Goal: Find specific page/section

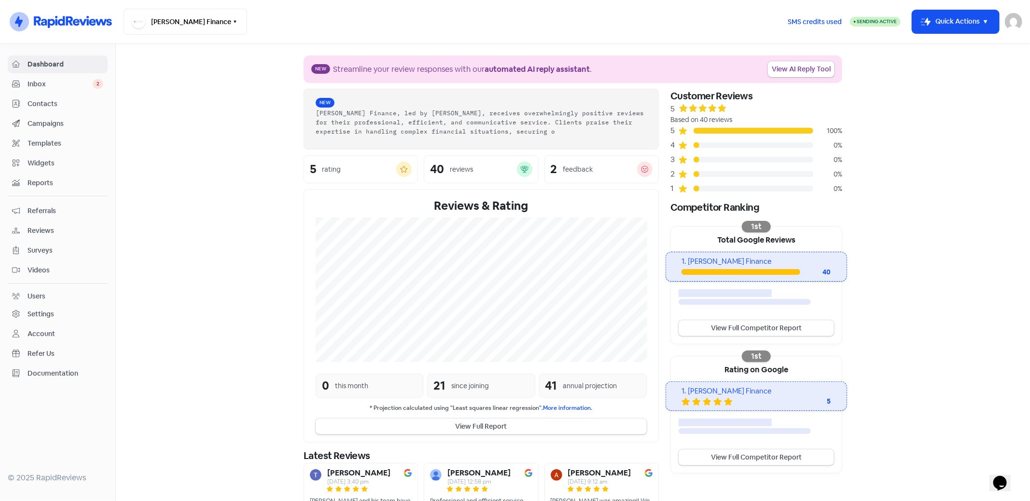
drag, startPoint x: 38, startPoint y: 102, endPoint x: 414, endPoint y: 261, distance: 409.2
click at [38, 102] on span "Contacts" at bounding box center [65, 104] width 76 height 10
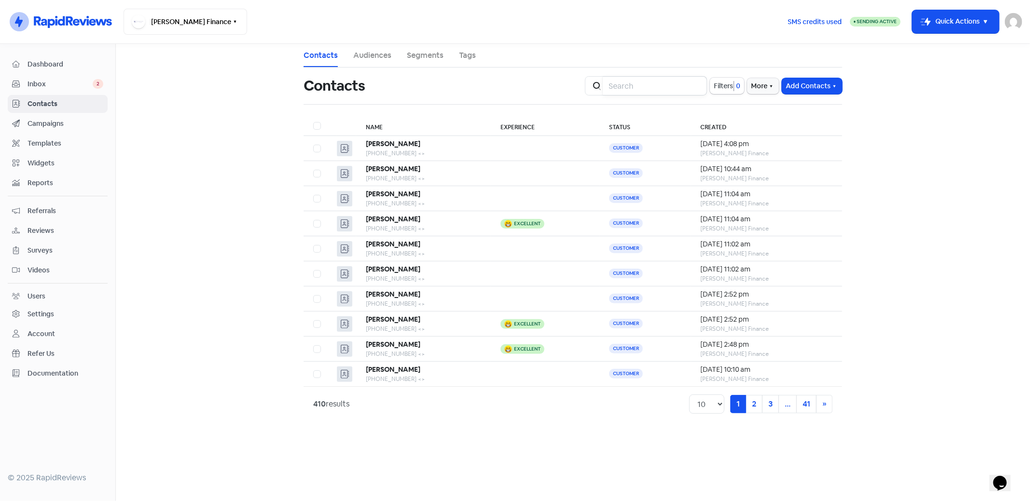
click at [618, 84] on input "search" at bounding box center [655, 85] width 104 height 19
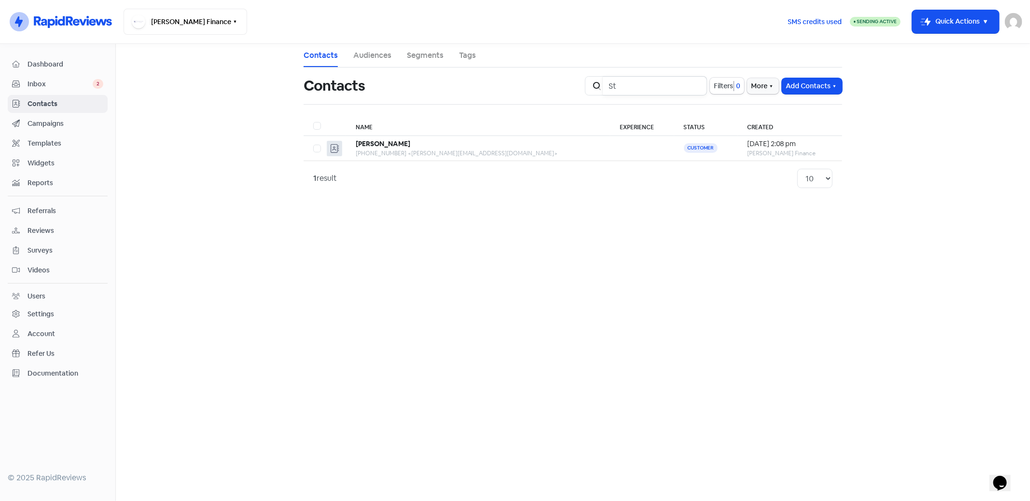
type input "S"
type input "Megan"
click at [1012, 20] on img at bounding box center [1012, 21] width 17 height 17
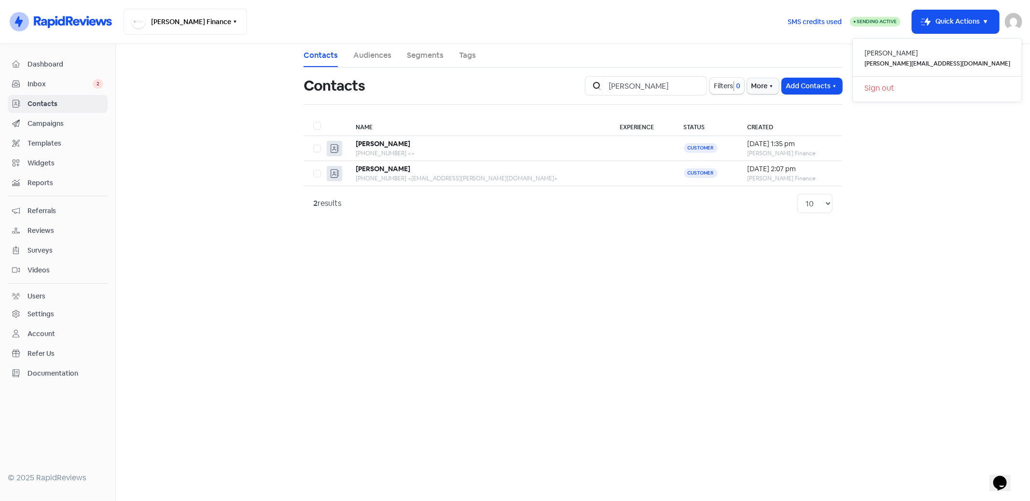
click at [962, 88] on link "Sign out" at bounding box center [936, 88] width 169 height 15
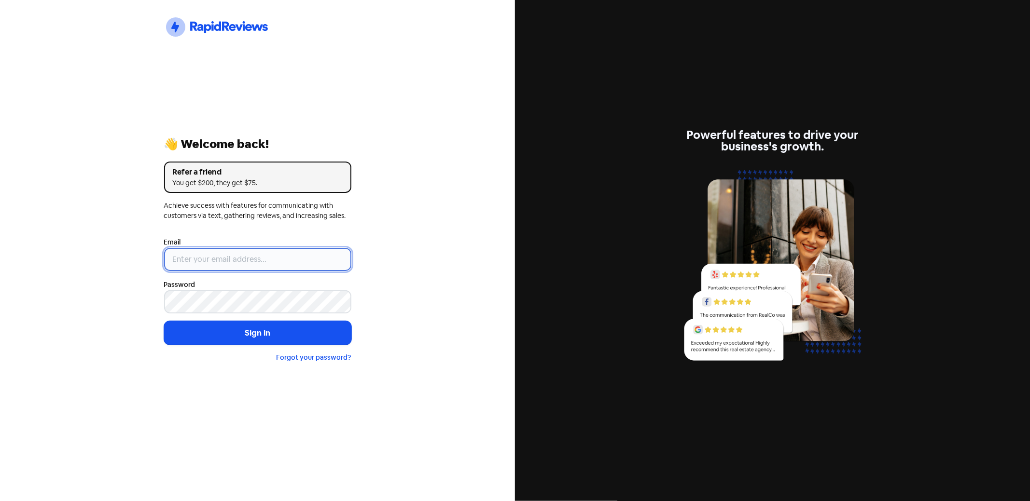
type input "[PERSON_NAME][EMAIL_ADDRESS][DOMAIN_NAME]"
